Goal: Task Accomplishment & Management: Use online tool/utility

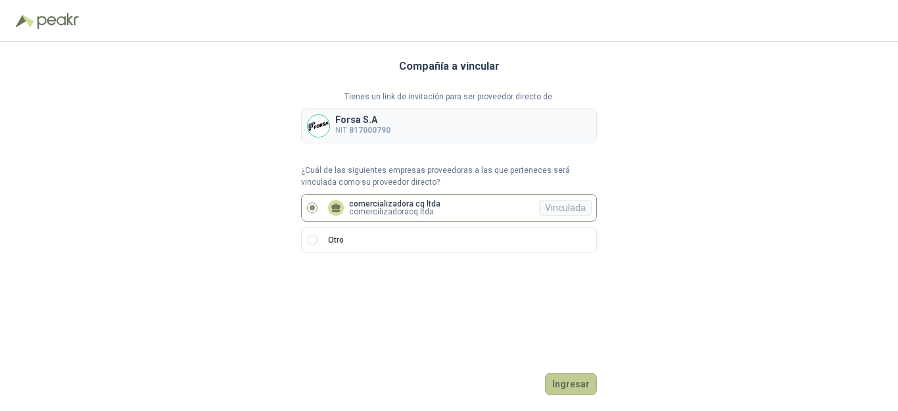
click at [571, 379] on button "Ingresar" at bounding box center [571, 384] width 52 height 22
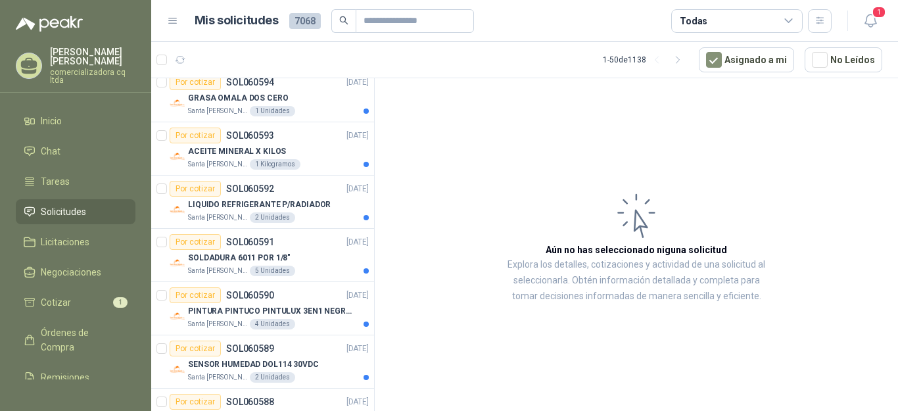
scroll to position [158, 0]
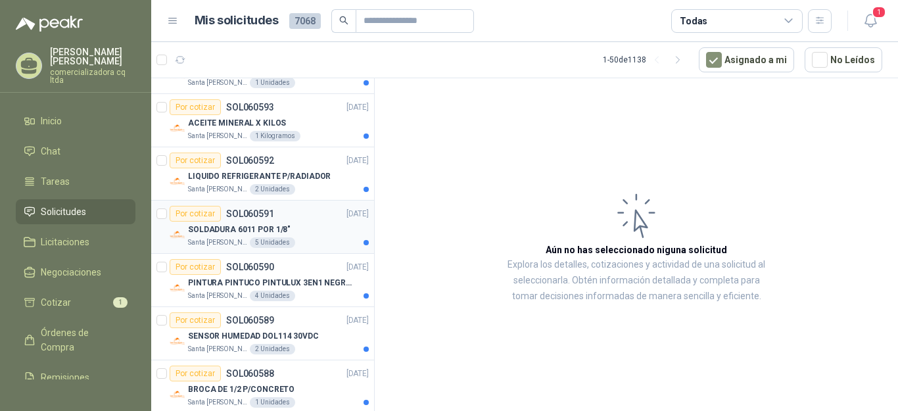
click at [203, 218] on div "Por cotizar" at bounding box center [195, 214] width 51 height 16
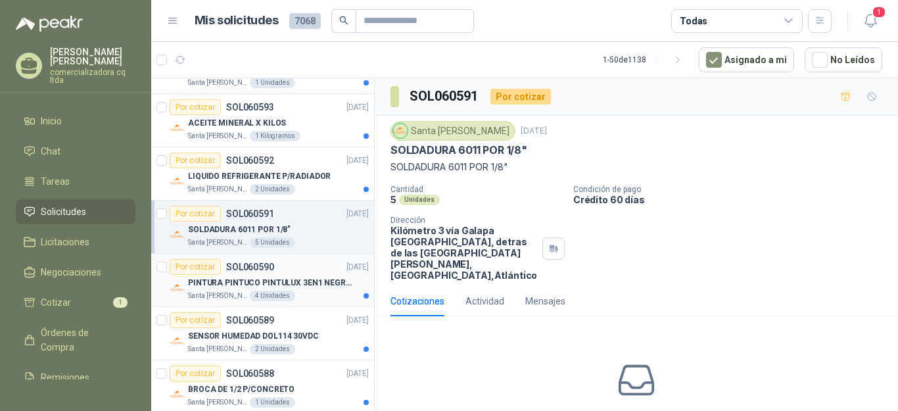
click at [236, 281] on p "PINTURA PINTUCO PINTULUX 3EN1 NEGRO X G" at bounding box center [270, 283] width 164 height 12
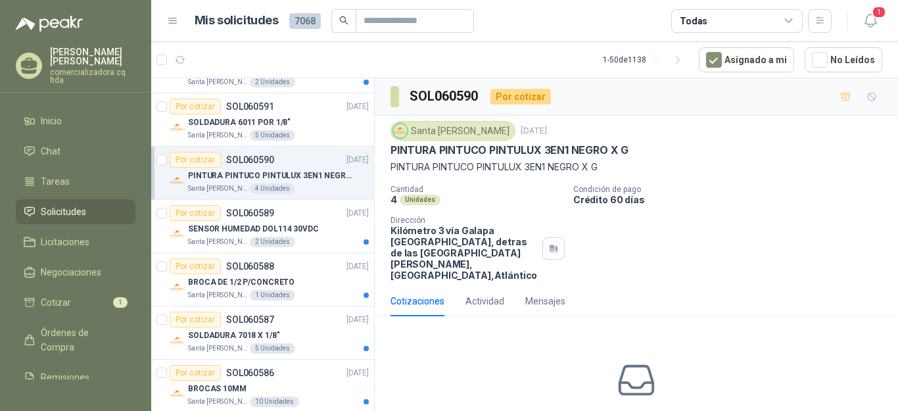
scroll to position [281, 0]
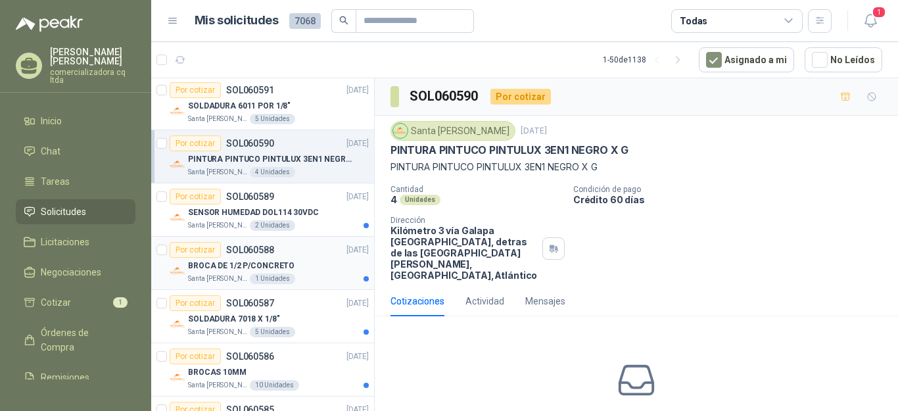
click at [224, 261] on p "BROCA DE 1/2 P/CONCRETO" at bounding box center [241, 266] width 107 height 12
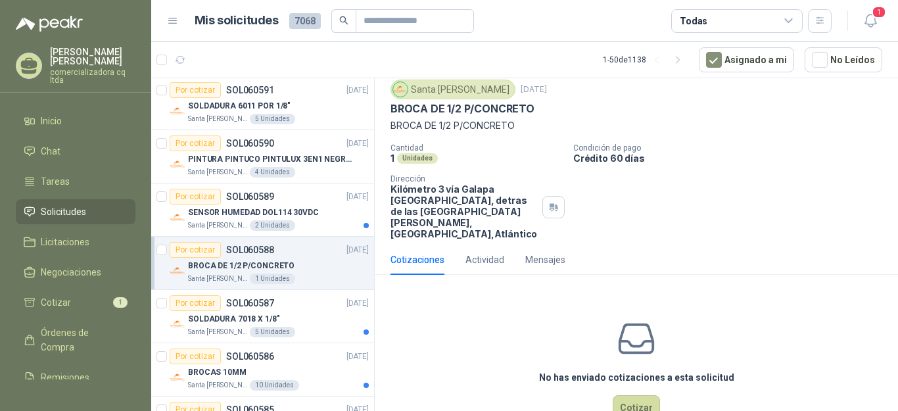
scroll to position [70, 0]
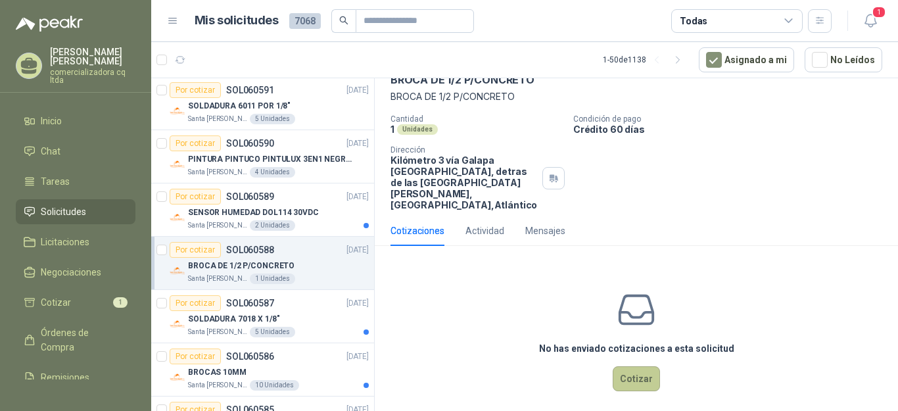
click at [644, 379] on button "Cotizar" at bounding box center [636, 378] width 47 height 25
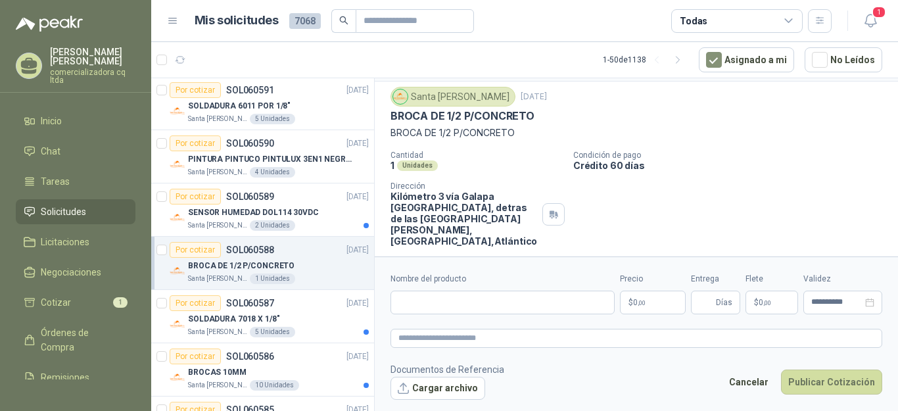
scroll to position [0, 0]
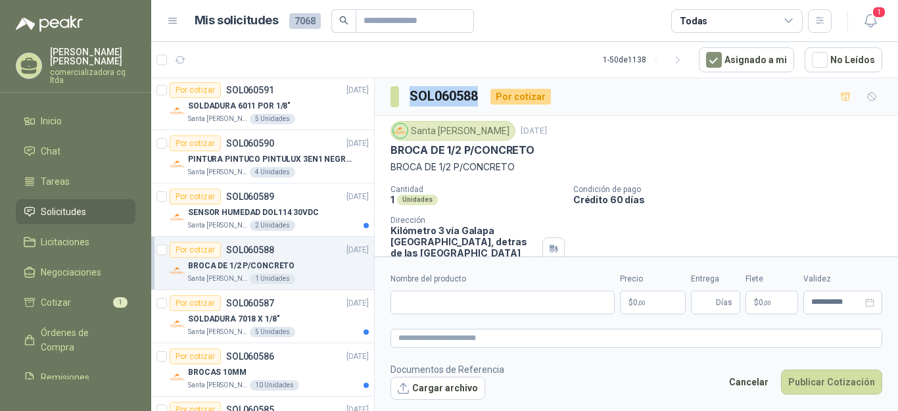
drag, startPoint x: 412, startPoint y: 93, endPoint x: 477, endPoint y: 93, distance: 65.8
click at [477, 93] on h3 "SOL060588" at bounding box center [445, 96] width 70 height 20
copy h3 "SOL060588"
click at [467, 391] on button "Cargar archivo" at bounding box center [438, 389] width 95 height 24
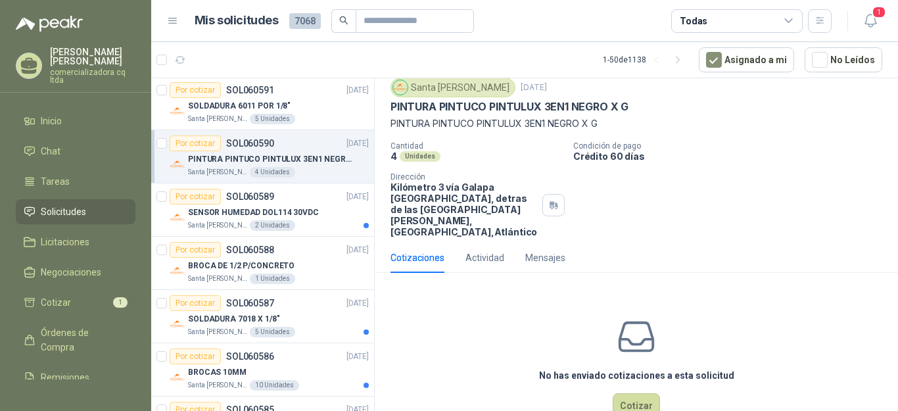
scroll to position [79, 0]
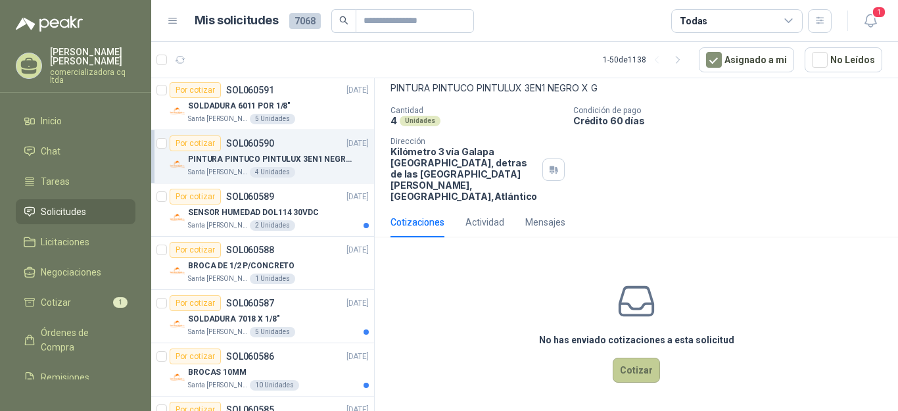
click at [640, 374] on button "Cotizar" at bounding box center [636, 370] width 47 height 25
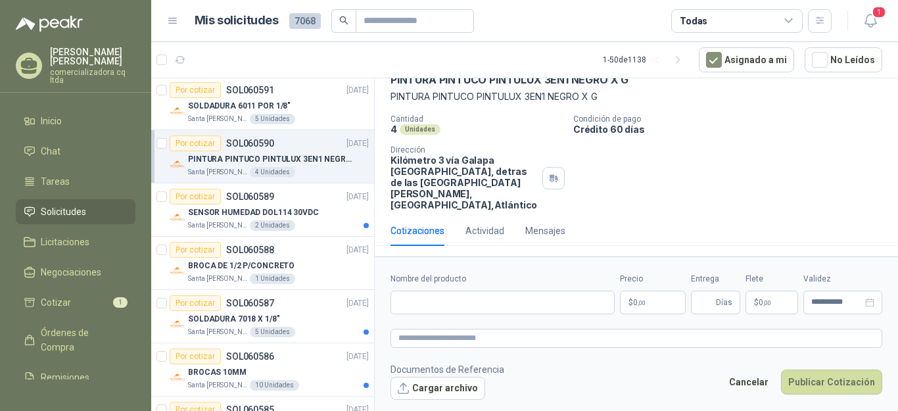
scroll to position [70, 0]
click at [458, 385] on button "Cargar archivo" at bounding box center [438, 389] width 95 height 24
click at [405, 303] on input "Nombre del producto" at bounding box center [503, 303] width 224 height 24
click at [492, 304] on input "**********" at bounding box center [503, 303] width 224 height 24
type input "**********"
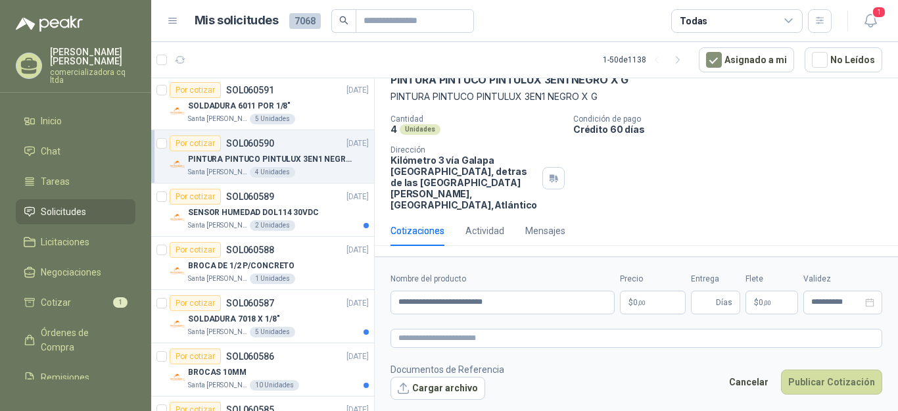
click at [650, 304] on p "$ 0 ,00" at bounding box center [653, 303] width 66 height 24
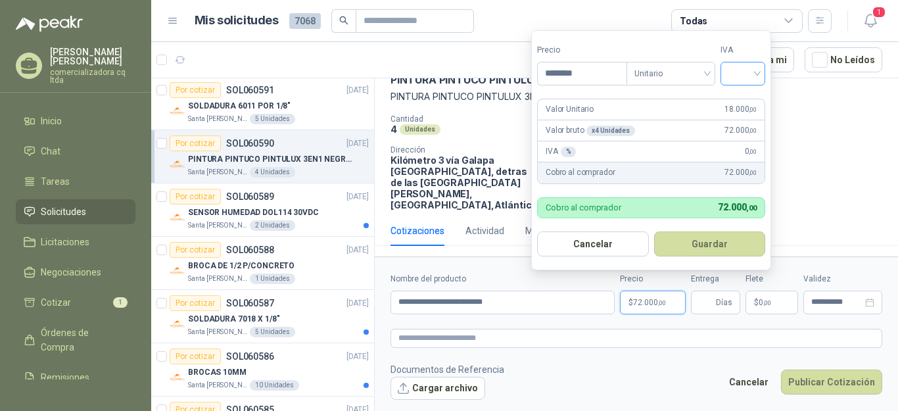
type input "********"
click at [757, 75] on input "search" at bounding box center [743, 72] width 29 height 20
click at [743, 103] on div "19%" at bounding box center [746, 101] width 24 height 14
click at [723, 241] on button "Guardar" at bounding box center [712, 243] width 113 height 25
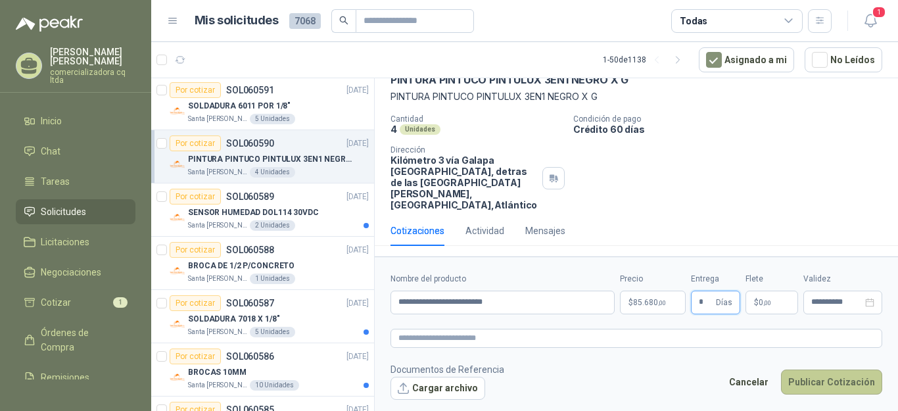
type input "*"
click at [823, 387] on button "Publicar Cotización" at bounding box center [831, 382] width 101 height 25
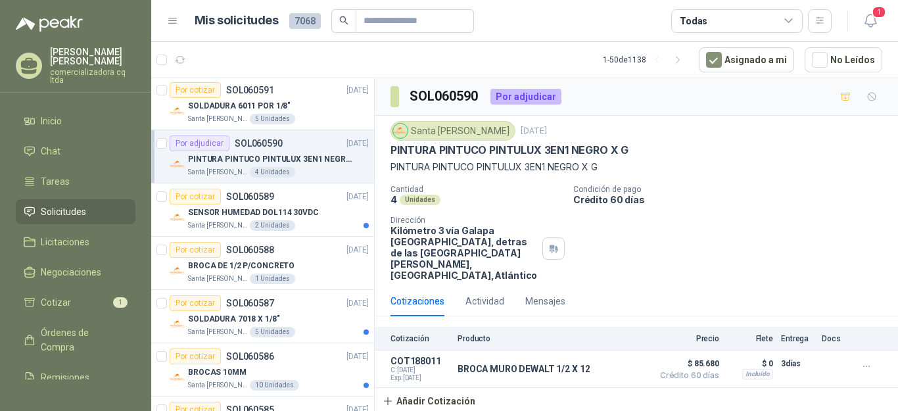
scroll to position [0, 0]
click at [309, 277] on div "Santa [PERSON_NAME] 1 Unidades" at bounding box center [278, 279] width 181 height 11
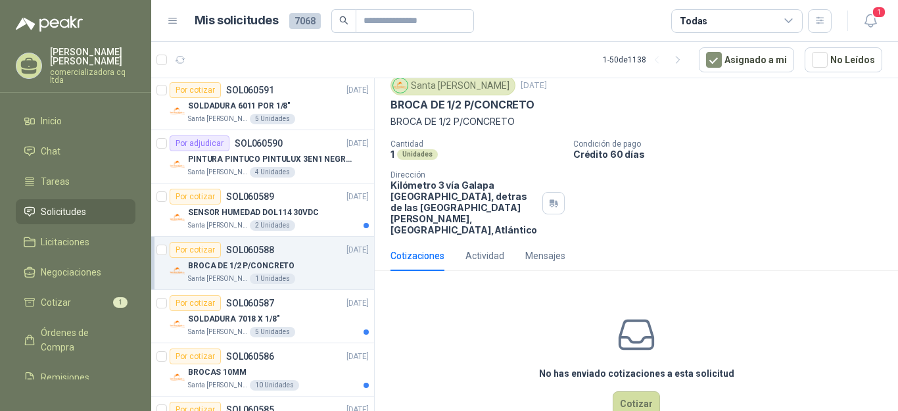
scroll to position [79, 0]
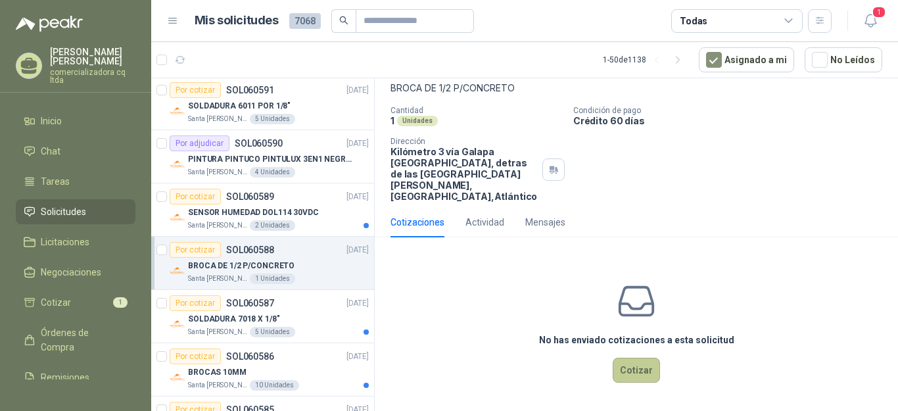
click at [629, 374] on button "Cotizar" at bounding box center [636, 370] width 47 height 25
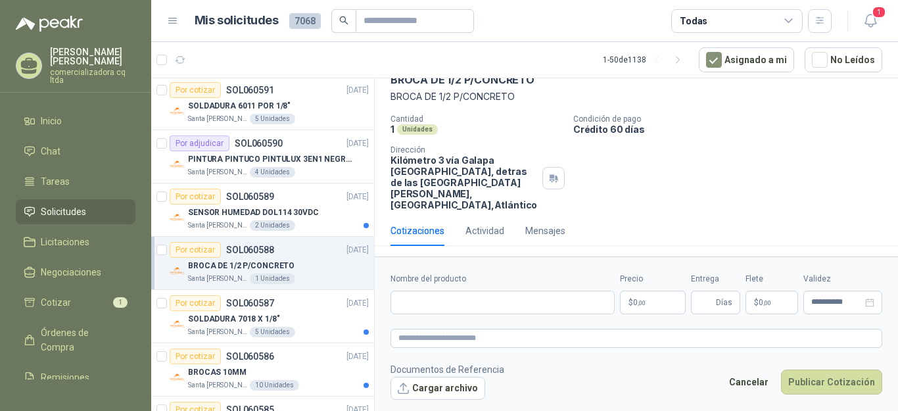
scroll to position [70, 0]
click at [462, 395] on button "Cargar archivo" at bounding box center [438, 389] width 95 height 24
click at [415, 298] on input "Nombre del producto" at bounding box center [503, 303] width 224 height 24
type input "**********"
click at [651, 305] on p "$ 0 ,00" at bounding box center [653, 303] width 66 height 24
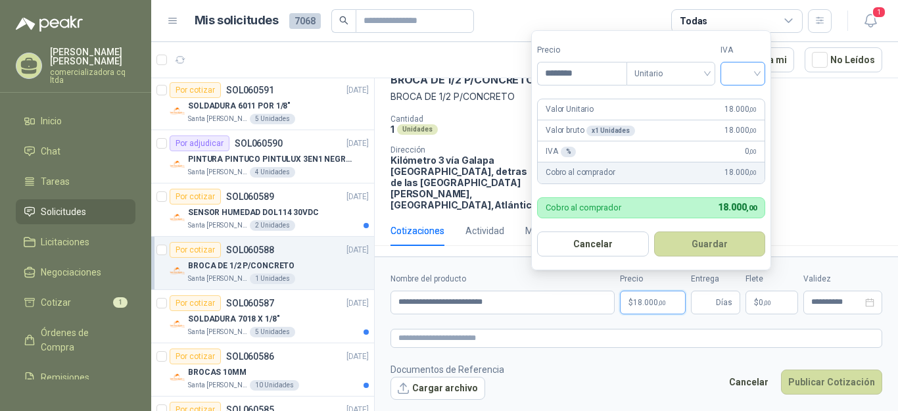
click at [763, 76] on div at bounding box center [743, 74] width 45 height 24
type input "********"
click at [748, 101] on div "19%" at bounding box center [746, 101] width 24 height 14
click at [721, 246] on button "Guardar" at bounding box center [712, 243] width 113 height 25
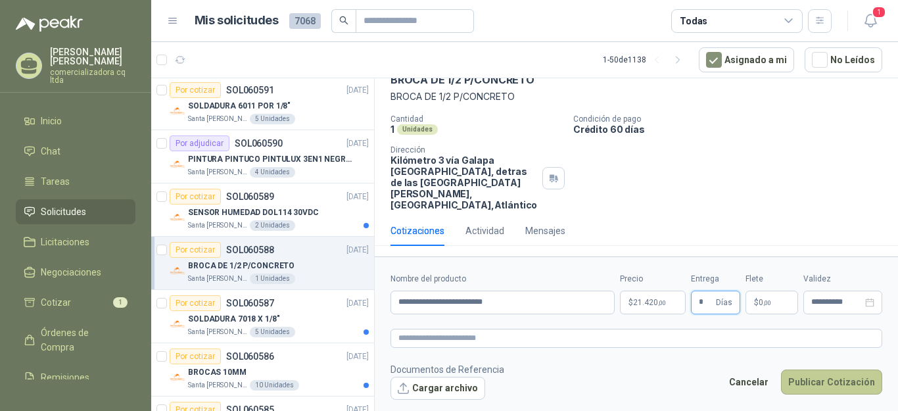
type input "*"
click at [803, 379] on button "Publicar Cotización" at bounding box center [831, 382] width 101 height 25
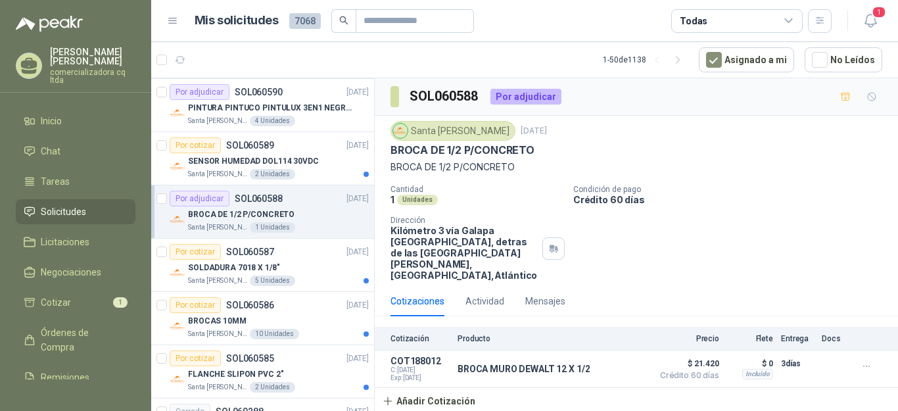
scroll to position [361, 0]
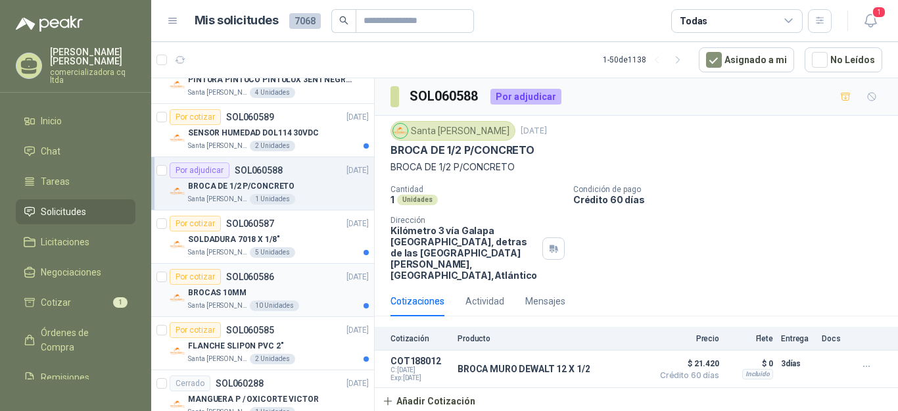
click at [308, 299] on div "BROCAS 10MM" at bounding box center [278, 293] width 181 height 16
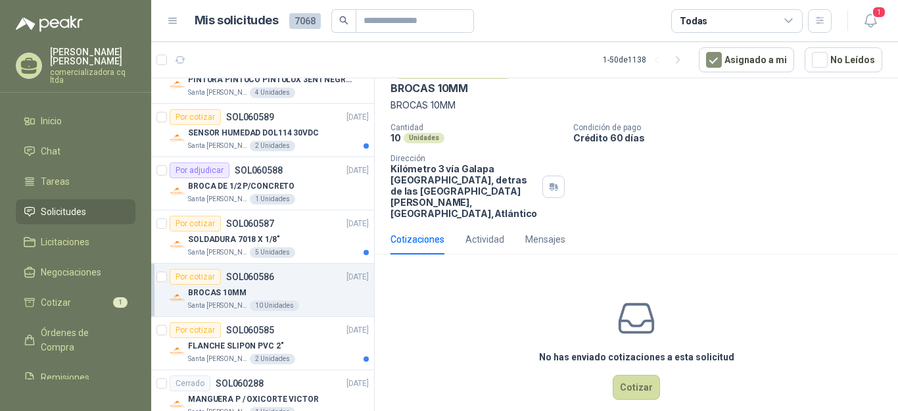
scroll to position [62, 0]
click at [633, 384] on button "Cotizar" at bounding box center [636, 386] width 47 height 25
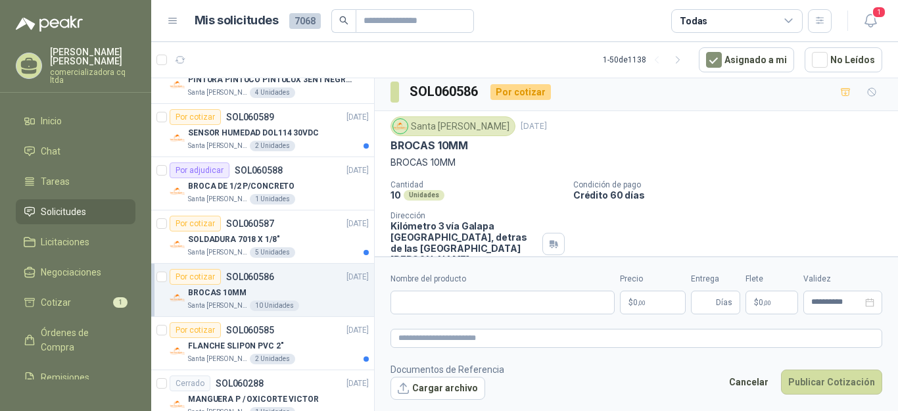
scroll to position [0, 0]
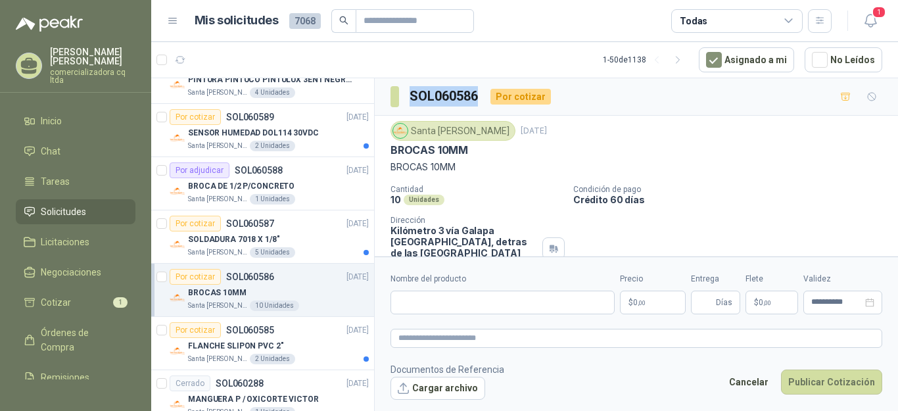
drag, startPoint x: 410, startPoint y: 94, endPoint x: 482, endPoint y: 95, distance: 71.7
click at [482, 95] on div "SOL060586 Por cotizar" at bounding box center [471, 96] width 160 height 21
copy h3 "SOL060586"
click at [425, 388] on button "Cargar archivo" at bounding box center [438, 389] width 95 height 24
click at [420, 306] on input "Nombre del producto" at bounding box center [503, 303] width 224 height 24
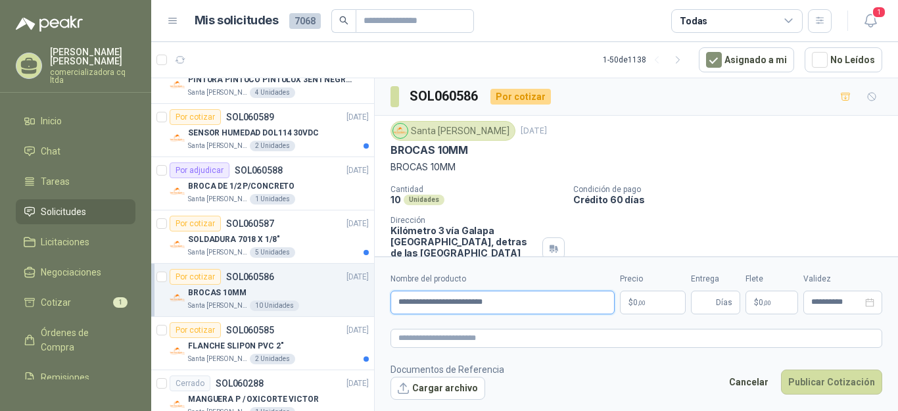
type input "**********"
click at [654, 308] on p "$ 0 ,00" at bounding box center [653, 303] width 66 height 24
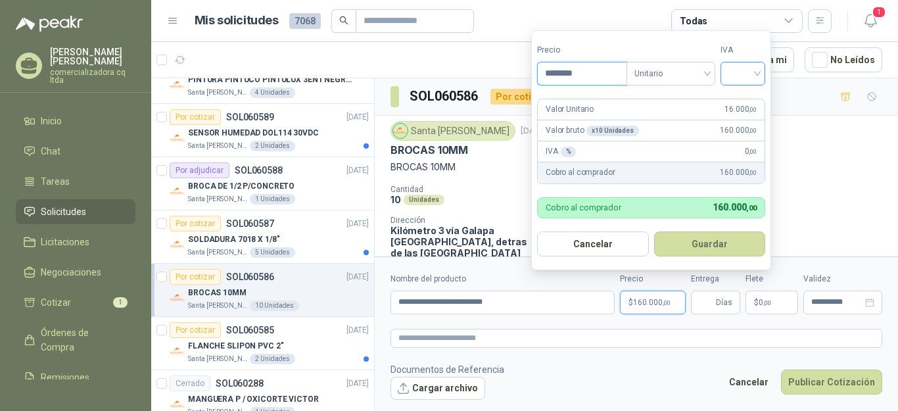
type input "********"
click at [758, 74] on input "search" at bounding box center [743, 72] width 29 height 20
click at [748, 101] on div "19%" at bounding box center [746, 101] width 24 height 14
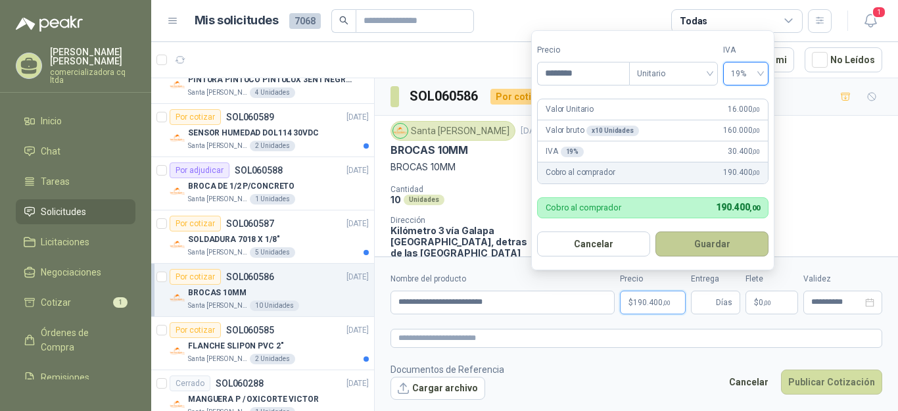
click at [729, 251] on button "Guardar" at bounding box center [712, 243] width 113 height 25
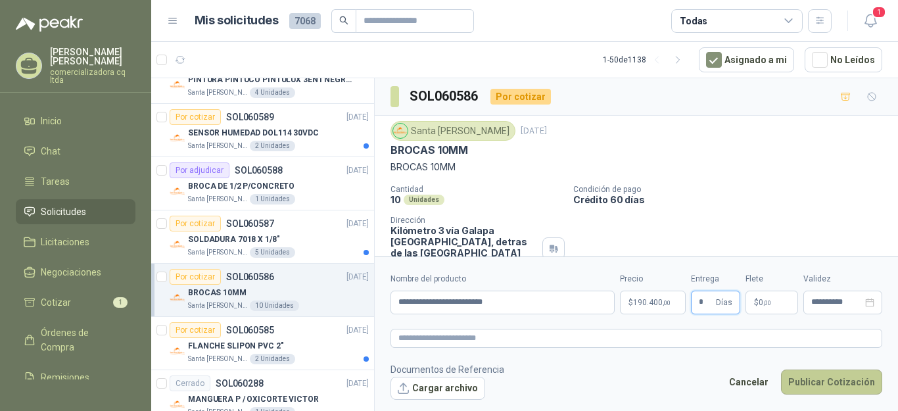
type input "*"
click at [815, 384] on button "Publicar Cotización" at bounding box center [831, 382] width 101 height 25
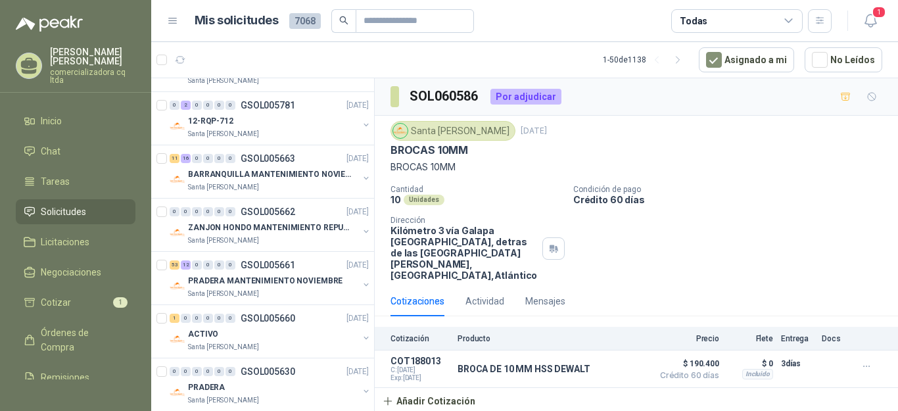
scroll to position [1077, 0]
